Goal: Browse casually

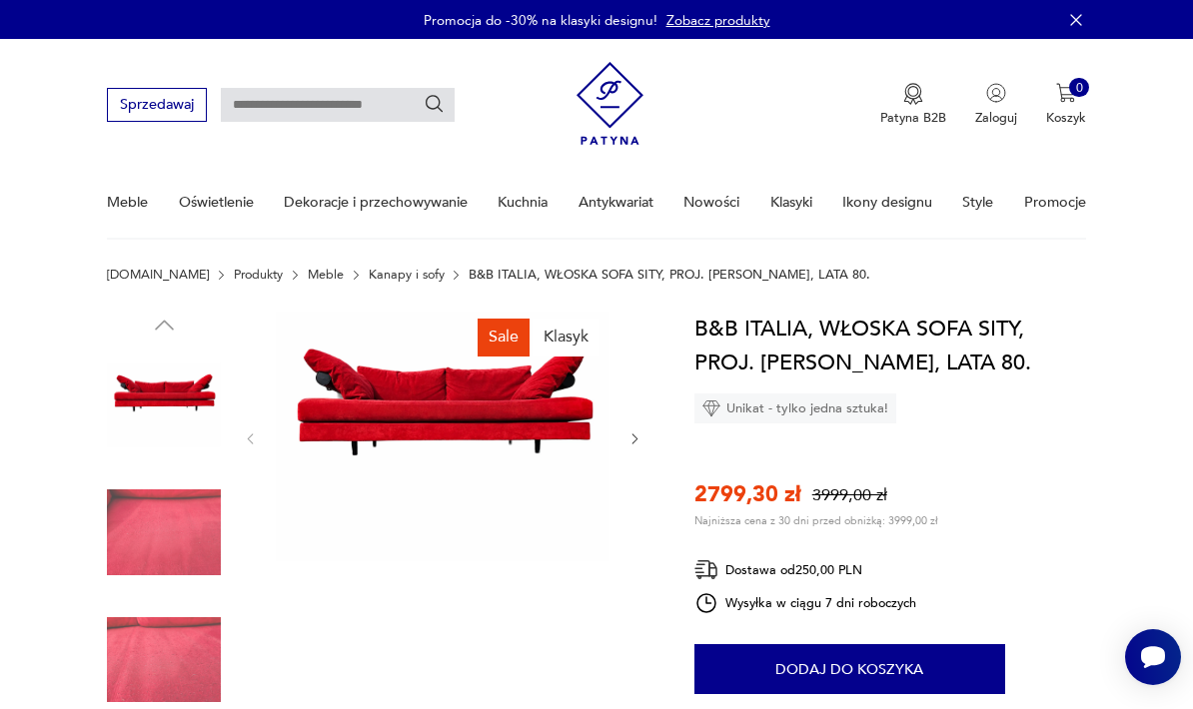
click at [635, 438] on icon "button" at bounding box center [634, 439] width 15 height 15
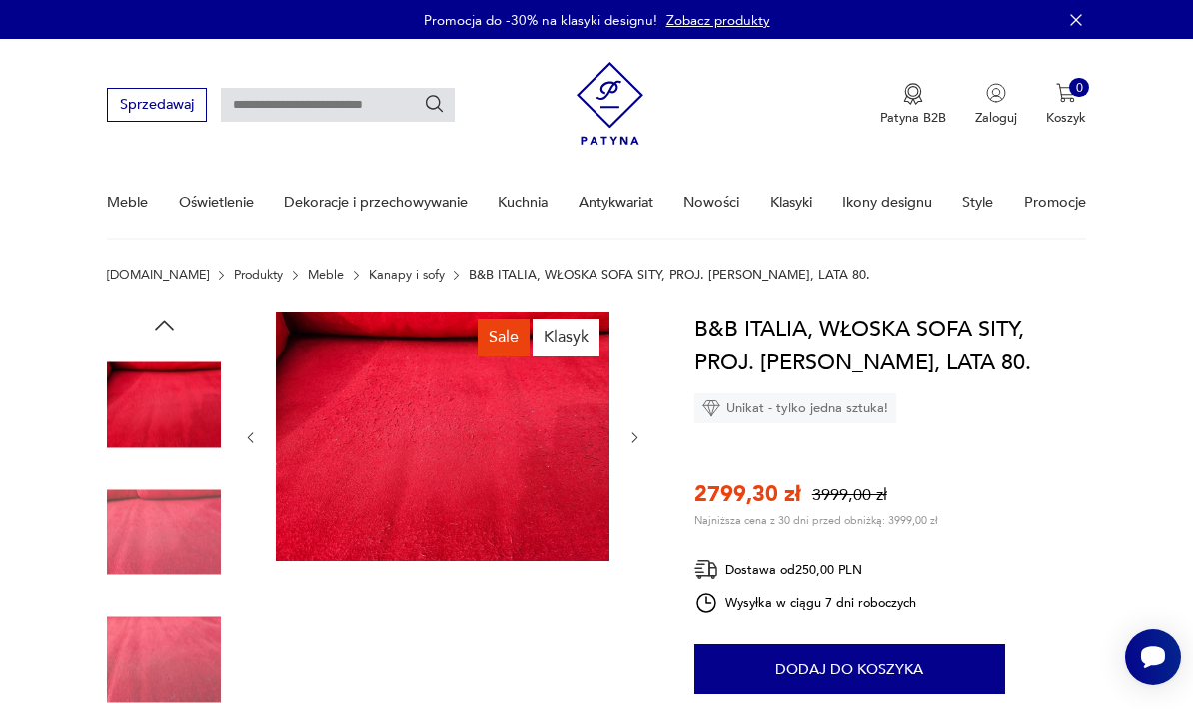
click at [635, 438] on icon "button" at bounding box center [634, 438] width 15 height 15
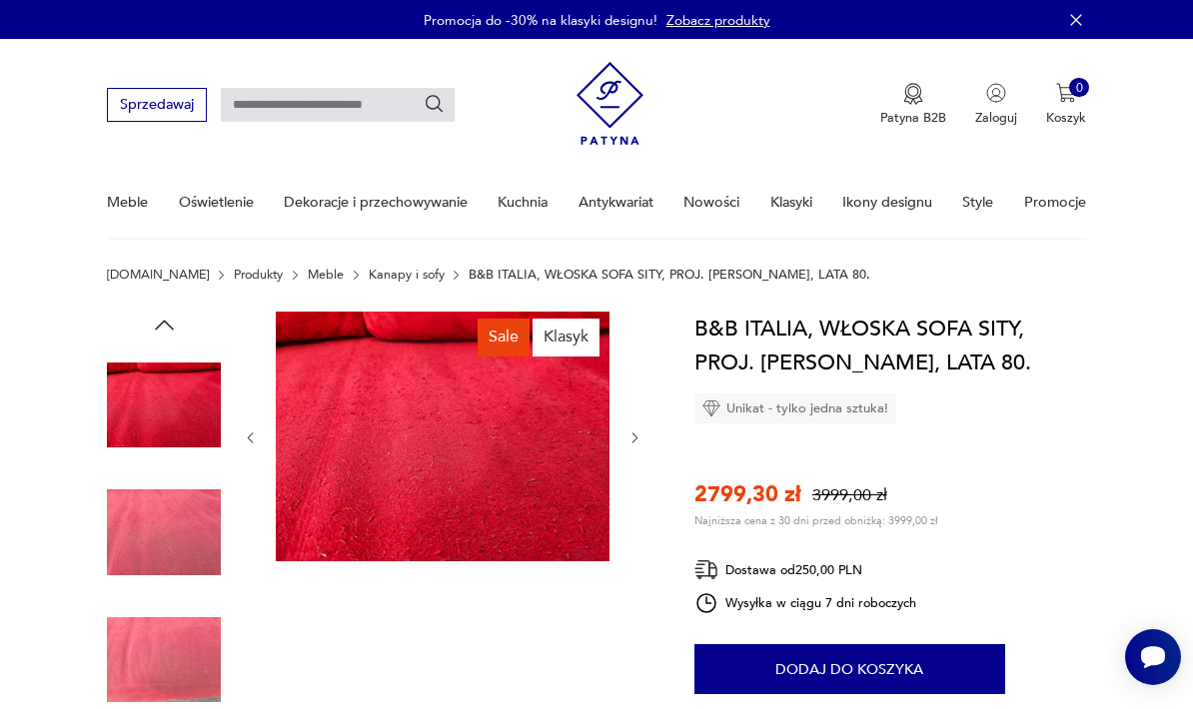
click at [635, 438] on icon "button" at bounding box center [634, 438] width 15 height 15
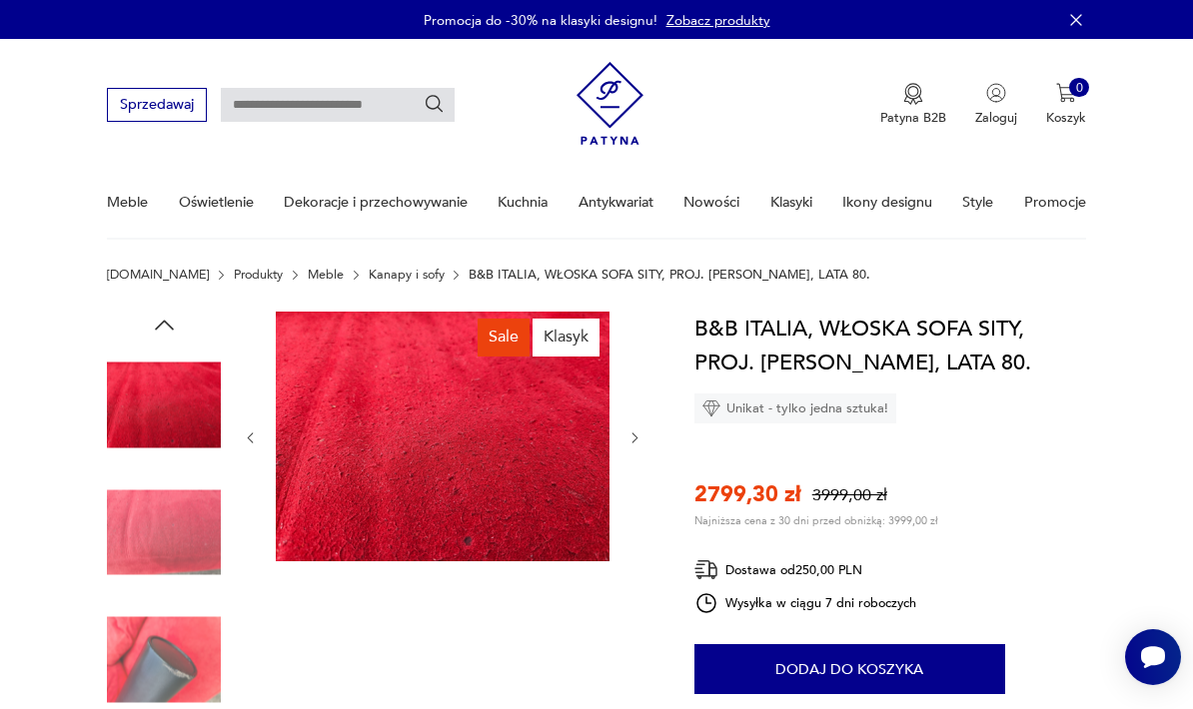
click at [635, 438] on icon "button" at bounding box center [634, 438] width 15 height 15
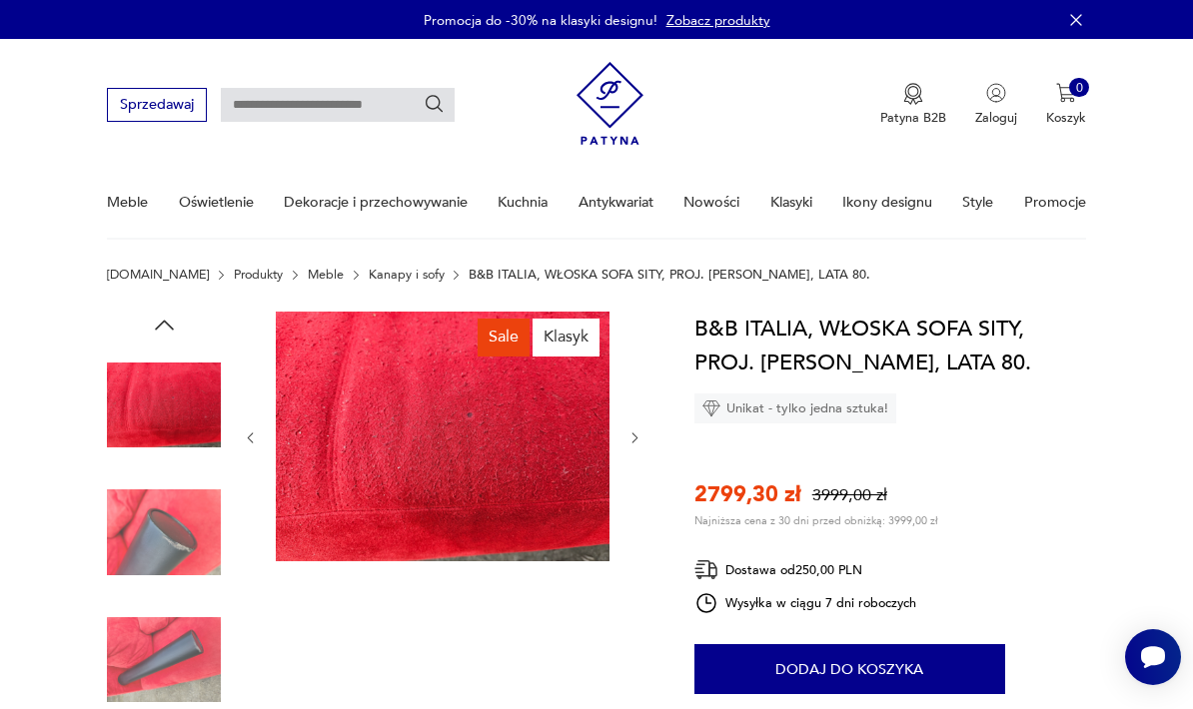
click at [635, 438] on icon "button" at bounding box center [634, 438] width 15 height 15
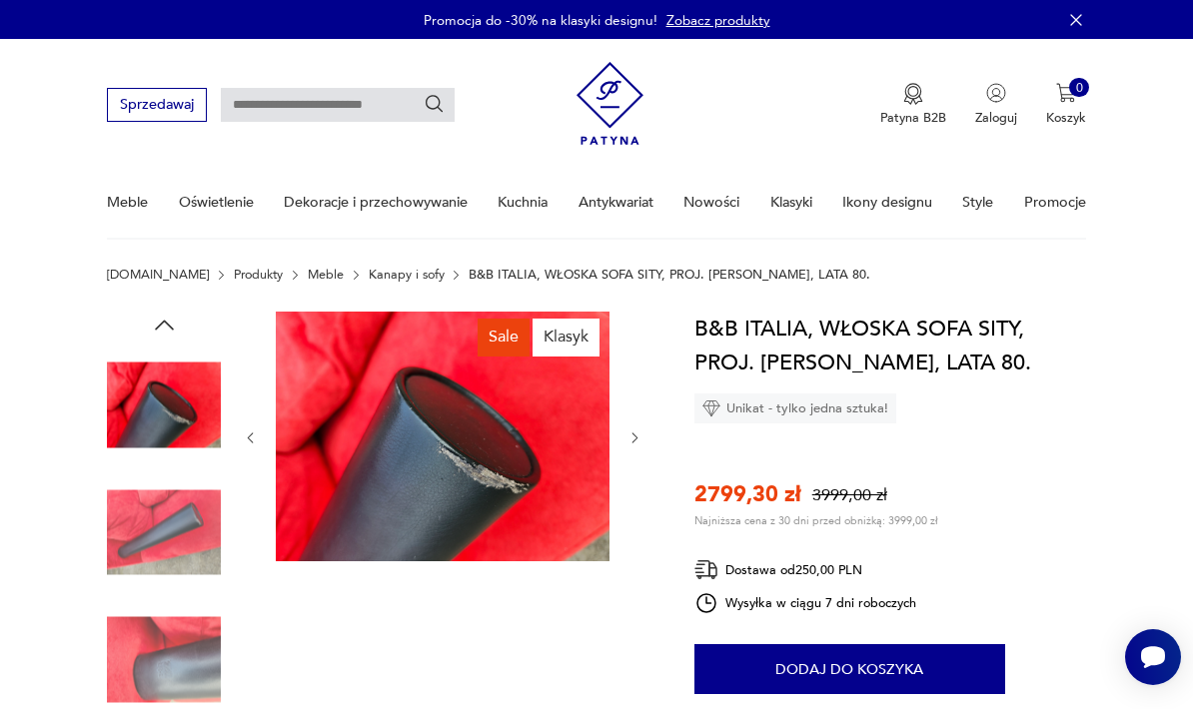
click at [635, 438] on icon "button" at bounding box center [634, 438] width 15 height 15
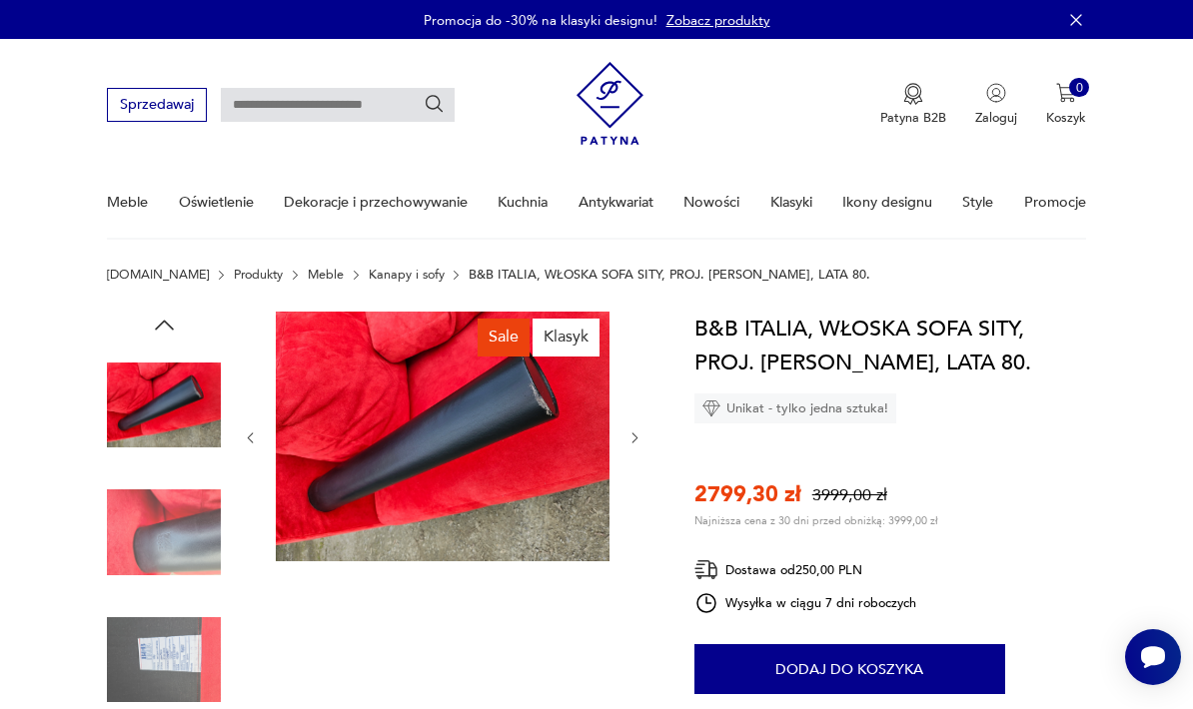
click at [635, 438] on icon "button" at bounding box center [634, 438] width 15 height 15
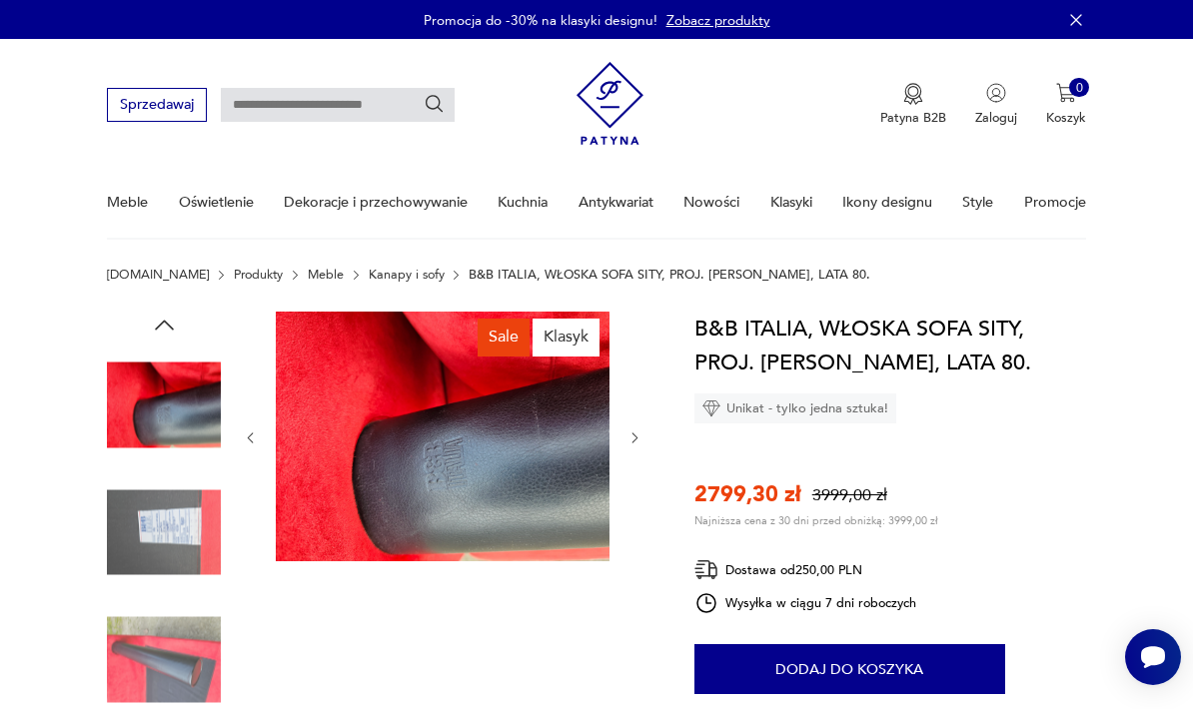
click at [635, 438] on icon "button" at bounding box center [634, 438] width 15 height 15
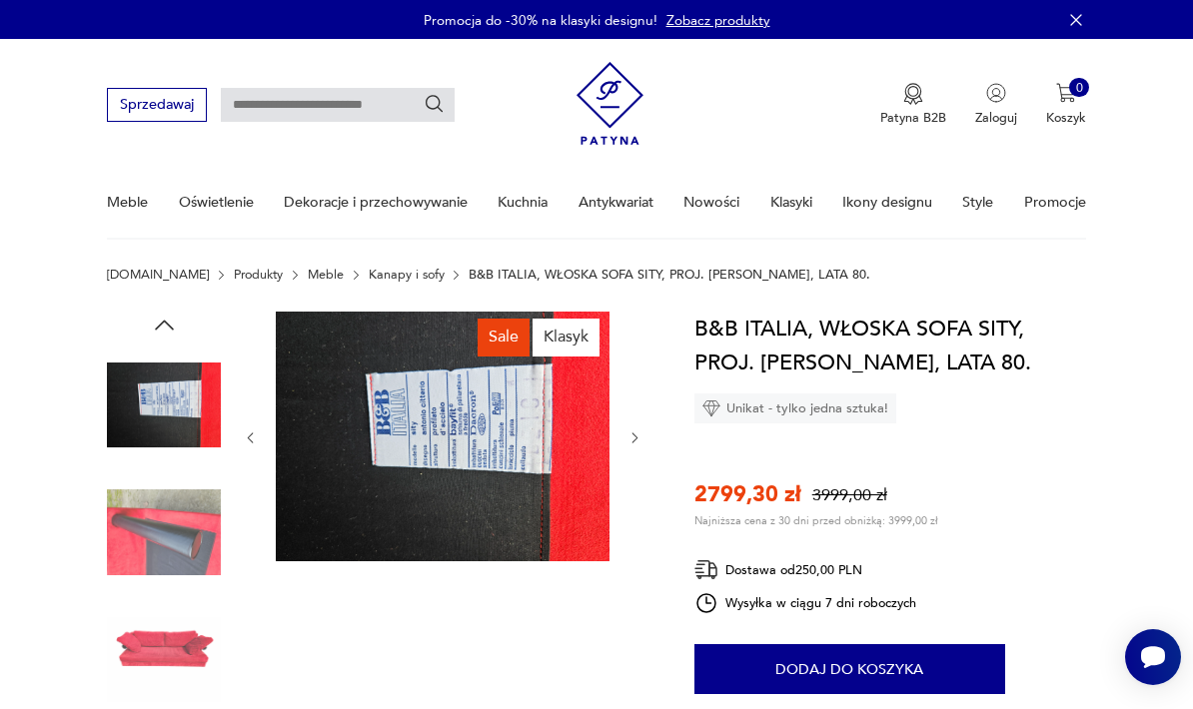
click at [635, 438] on icon "button" at bounding box center [634, 438] width 15 height 15
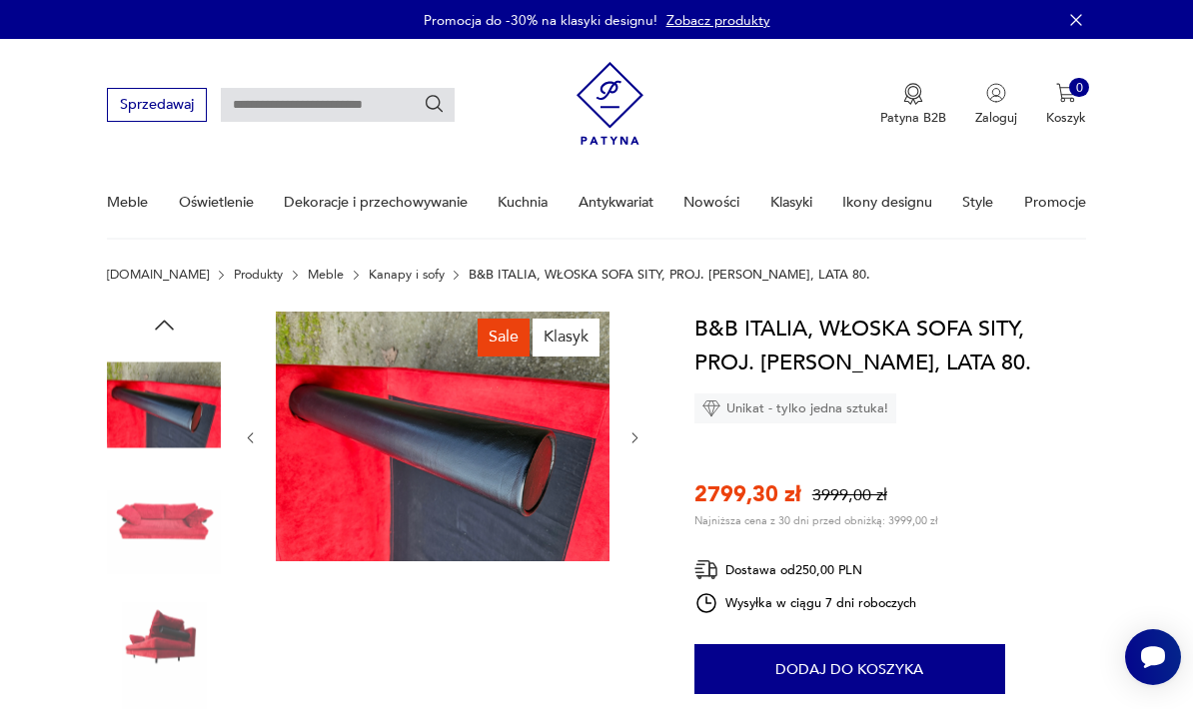
click at [635, 438] on icon "button" at bounding box center [634, 438] width 15 height 15
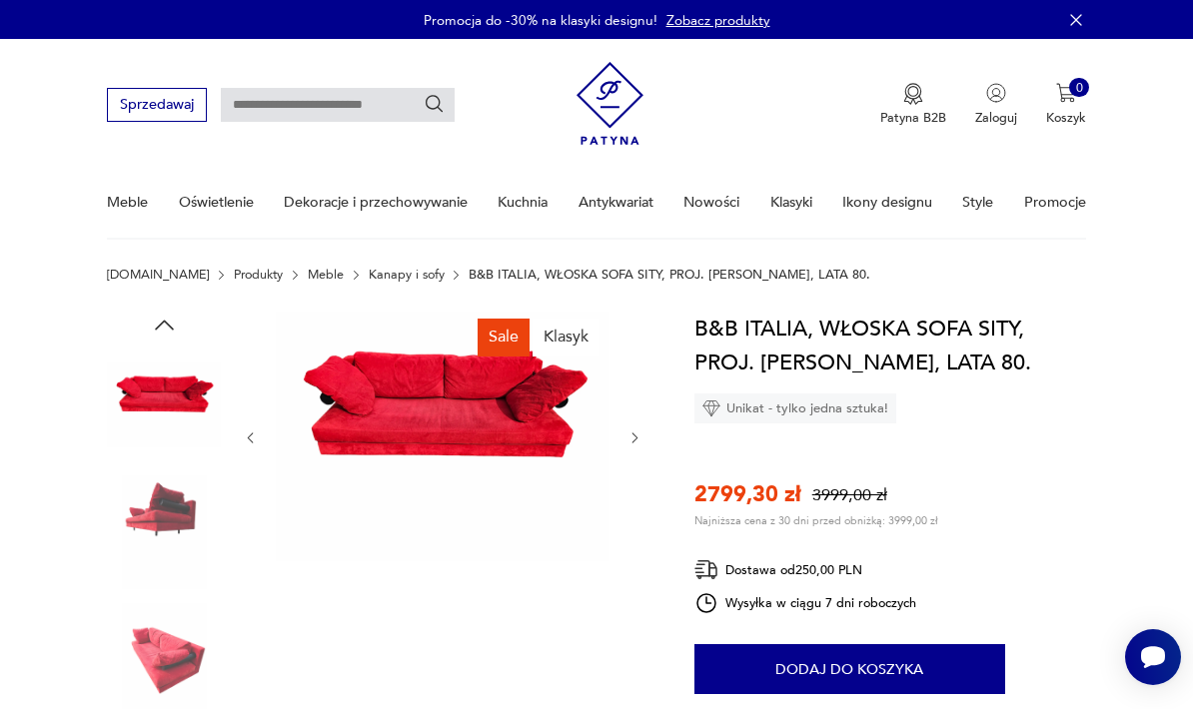
click at [635, 438] on icon "button" at bounding box center [634, 438] width 15 height 15
